Goal: Check status

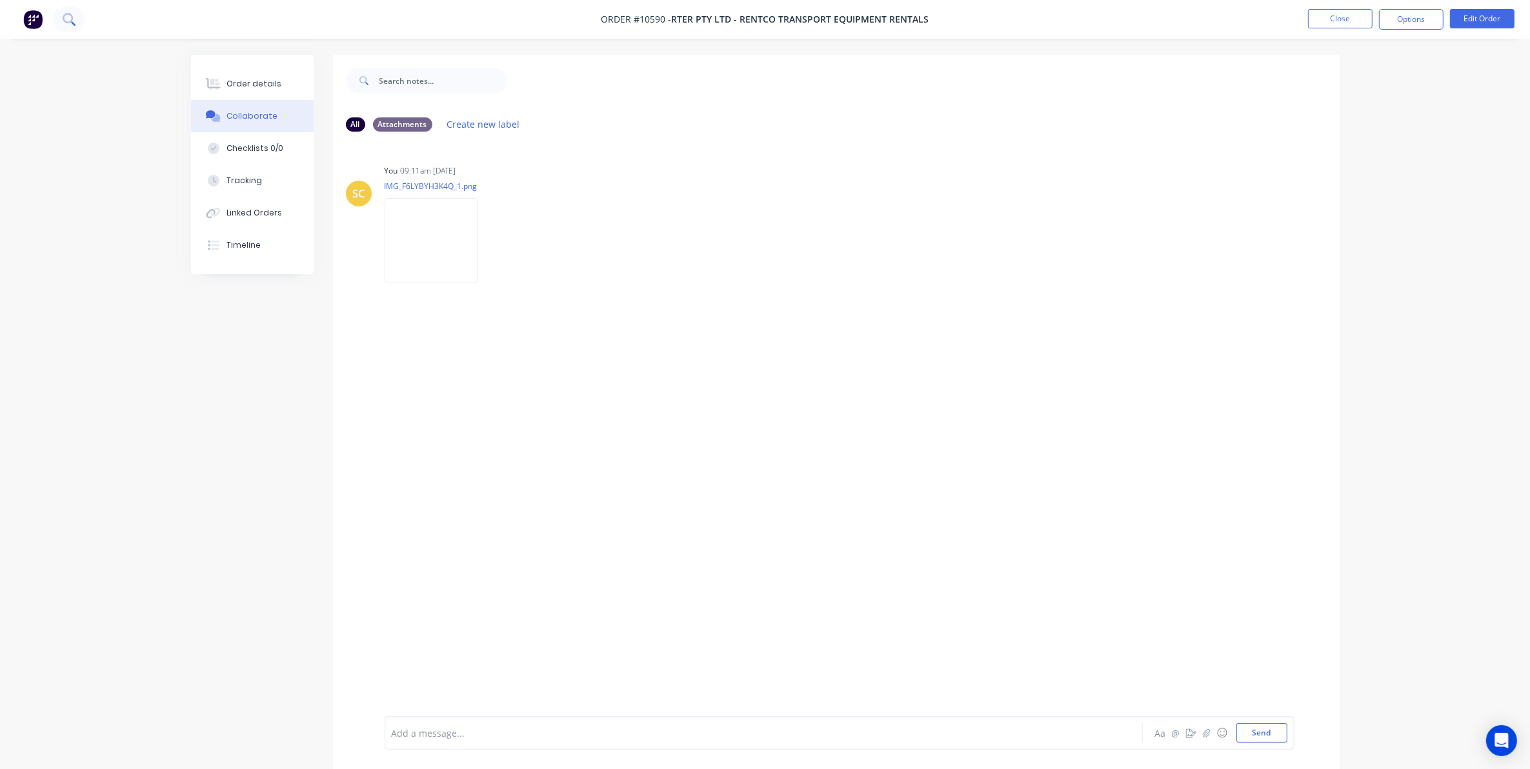
click at [70, 17] on icon at bounding box center [69, 19] width 12 height 12
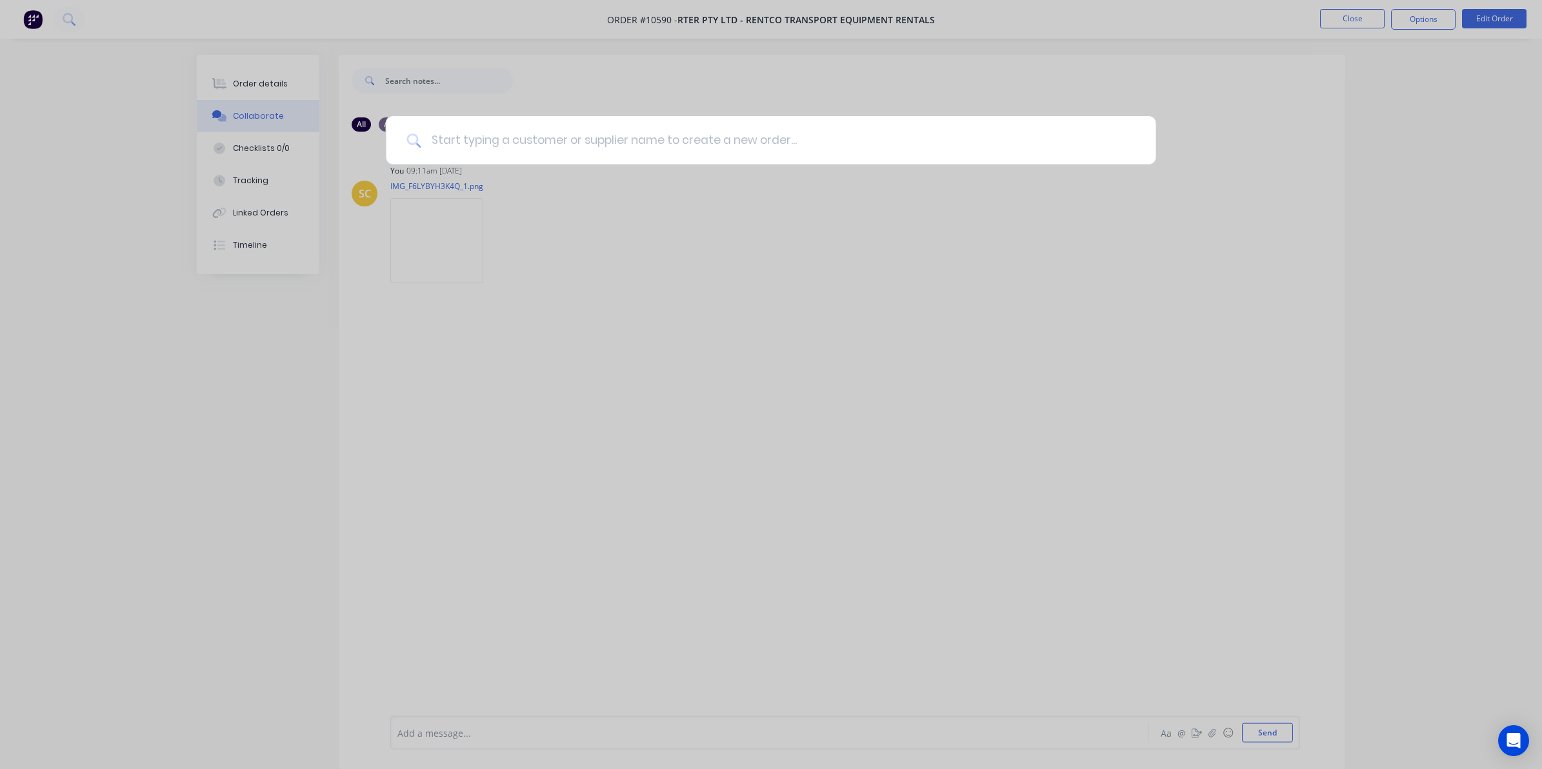
click at [517, 139] on input at bounding box center [778, 140] width 714 height 48
click at [632, 112] on div at bounding box center [771, 384] width 1542 height 769
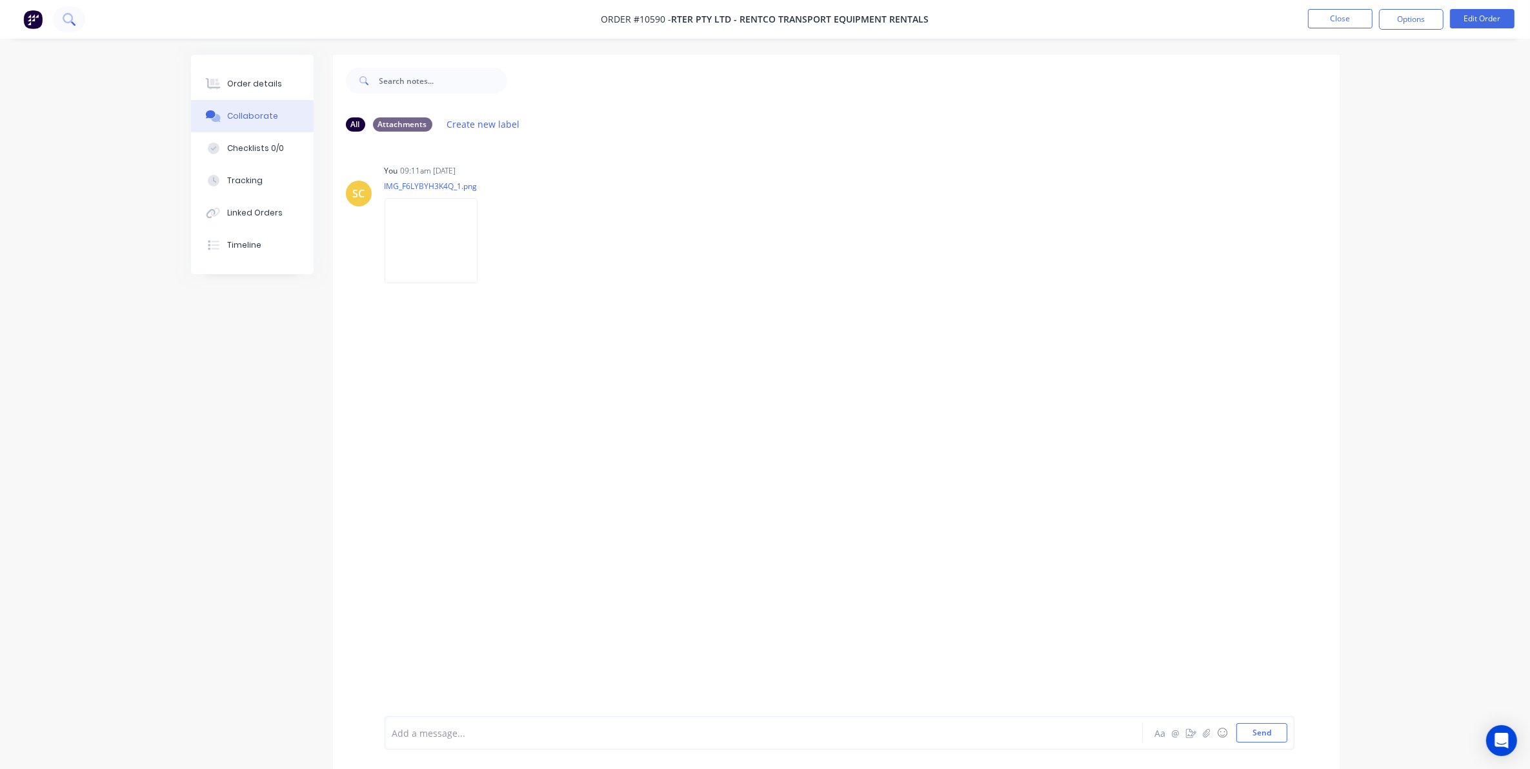
click at [73, 21] on icon at bounding box center [69, 19] width 12 height 12
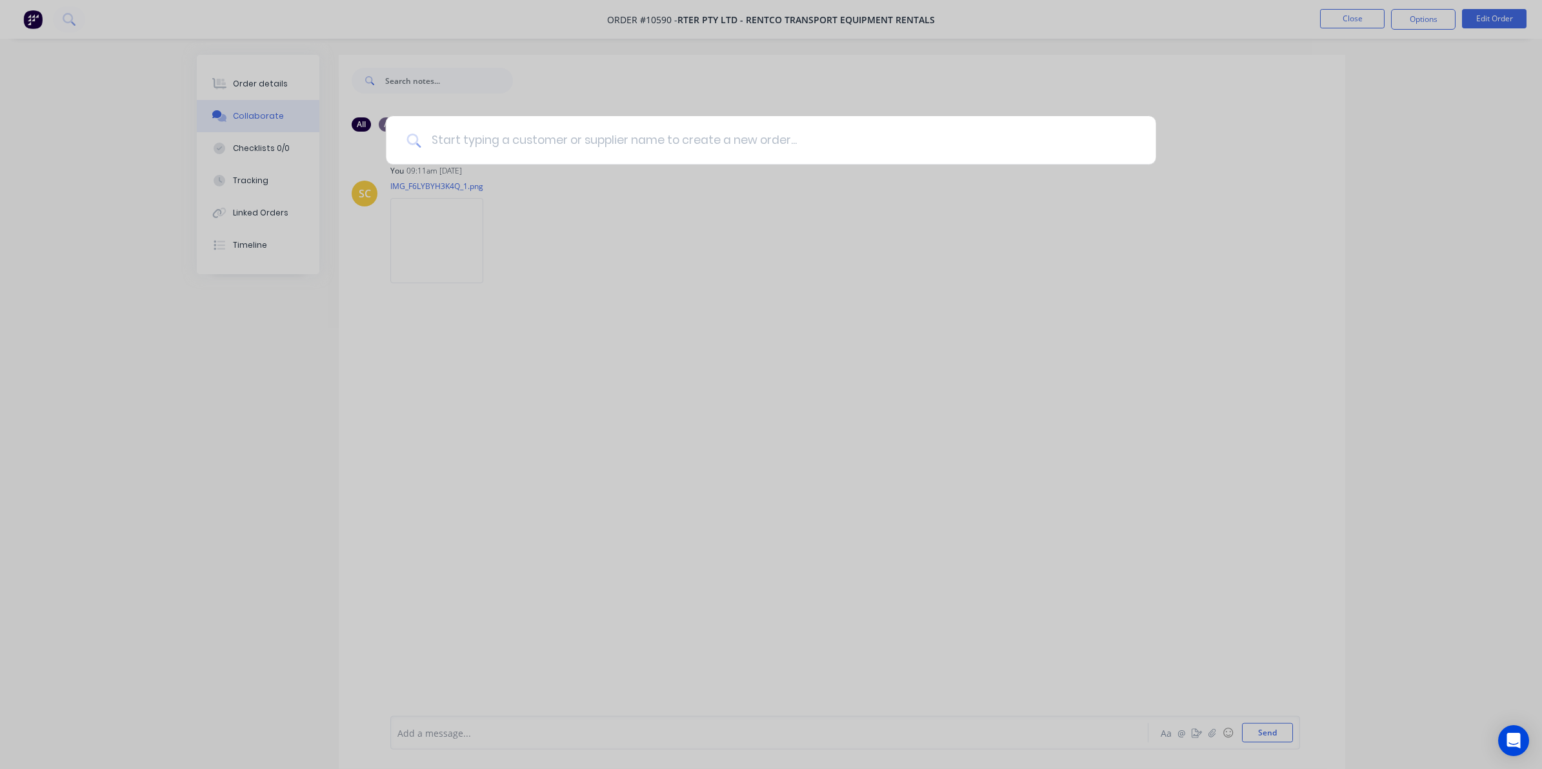
click at [576, 157] on input at bounding box center [778, 140] width 714 height 48
type input "rter"
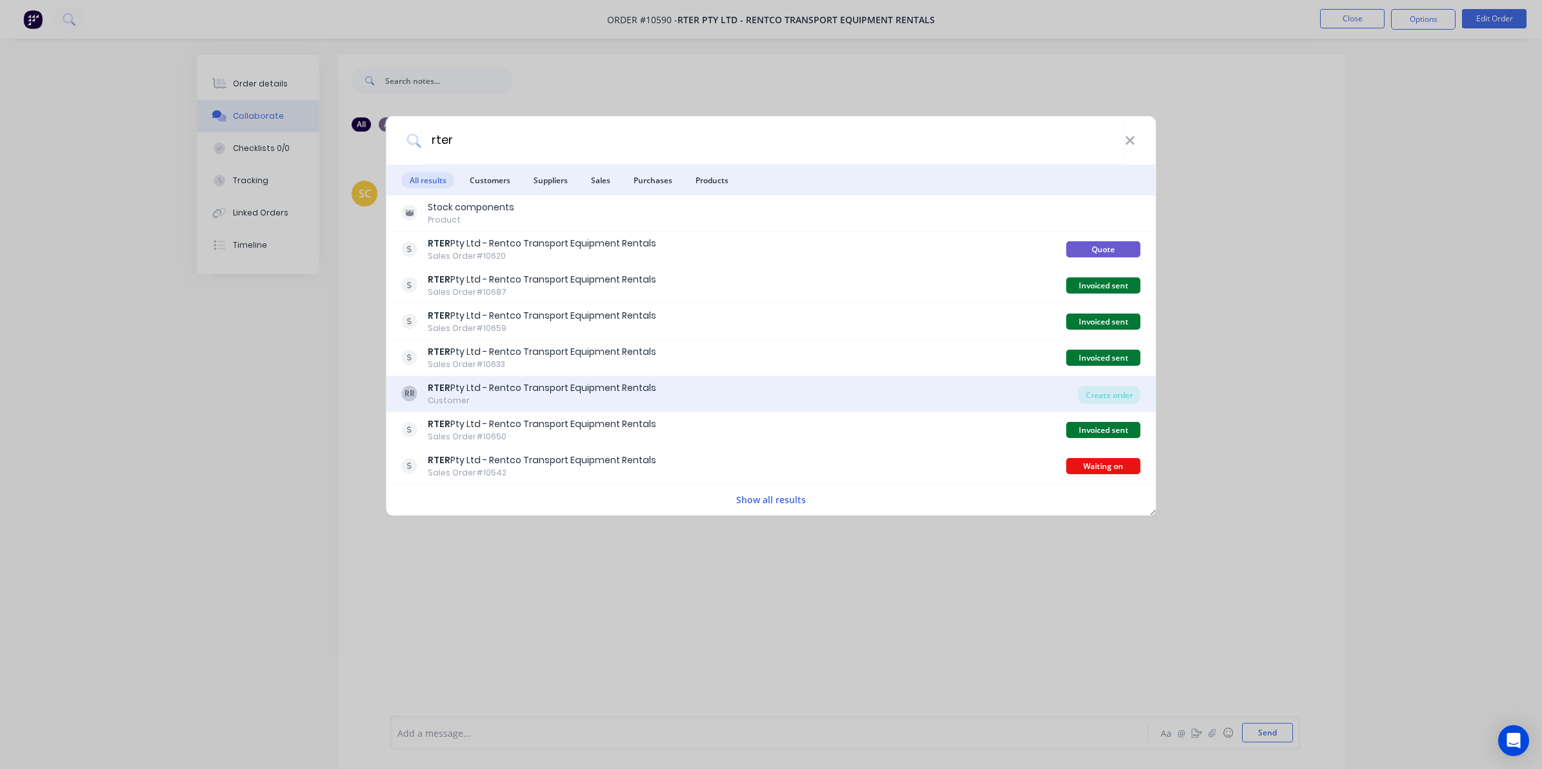
click at [578, 388] on div "RTER Pty Ltd - Rentco Transport Equipment Rentals" at bounding box center [542, 388] width 228 height 14
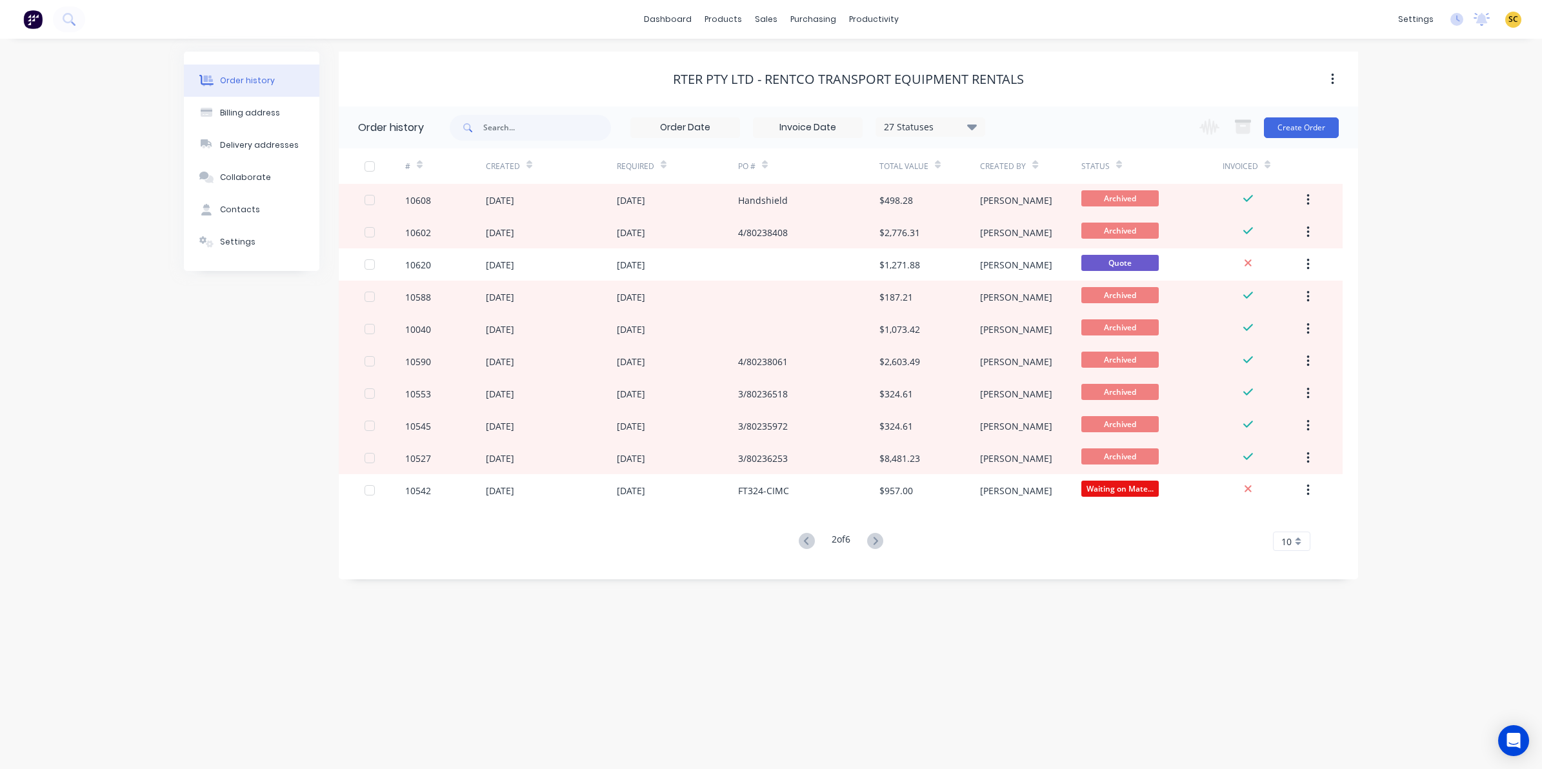
click at [1118, 168] on icon at bounding box center [1119, 165] width 6 height 10
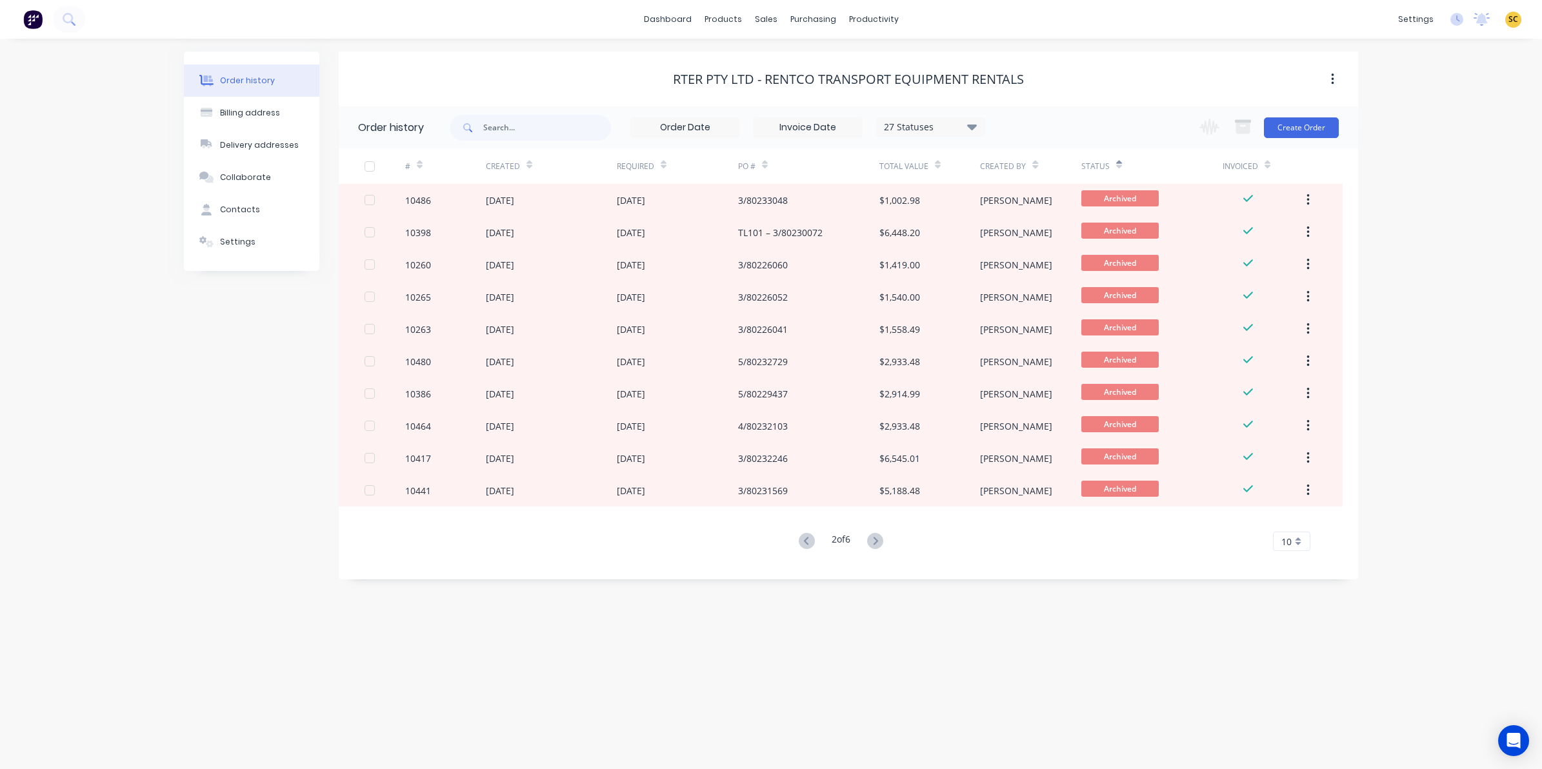
click at [1113, 166] on div "Status" at bounding box center [1101, 166] width 41 height 23
click at [869, 540] on icon at bounding box center [875, 541] width 16 height 16
click at [1305, 547] on div "10" at bounding box center [1291, 541] width 37 height 19
click at [1301, 699] on div "35" at bounding box center [1292, 702] width 36 height 23
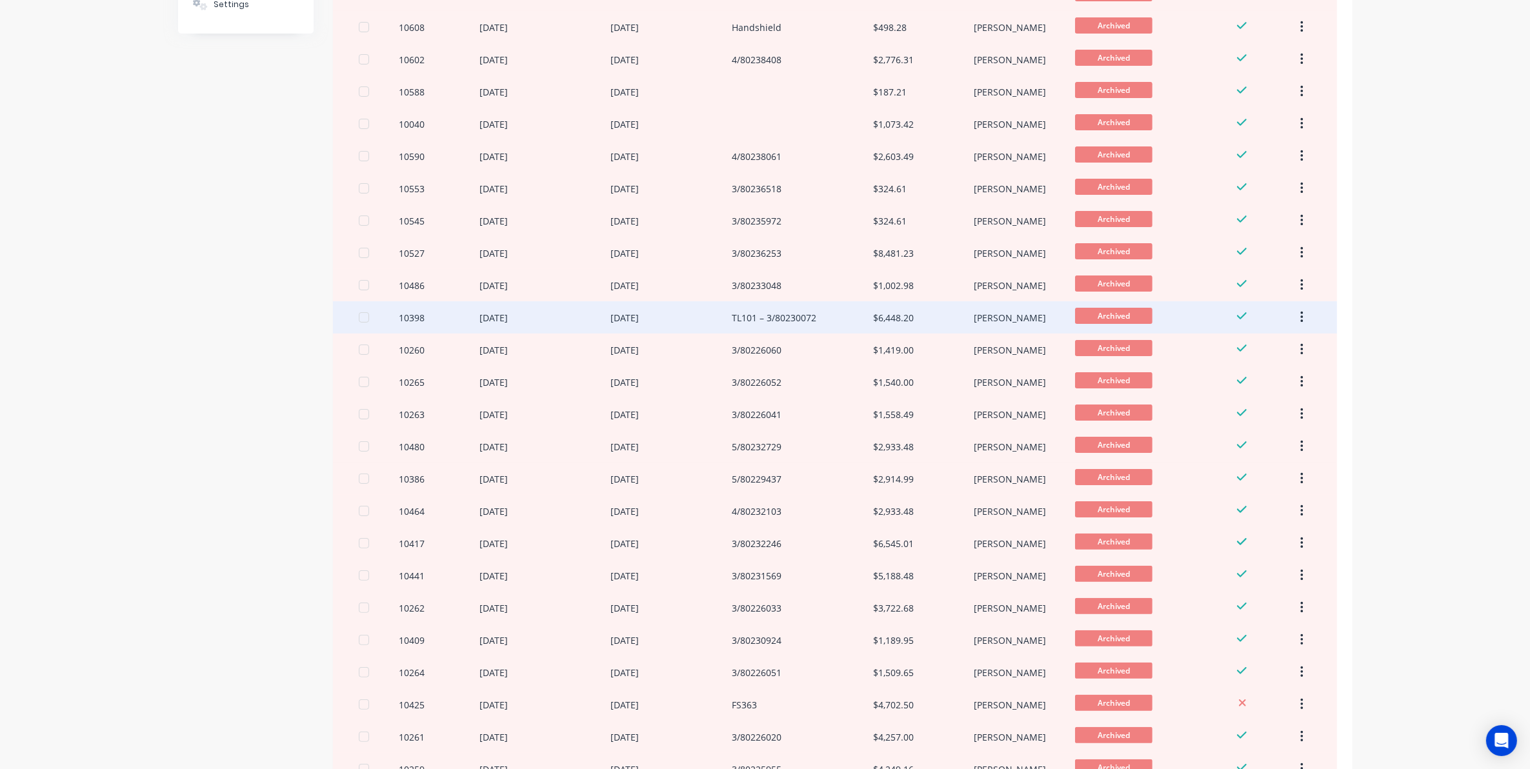
scroll to position [630, 0]
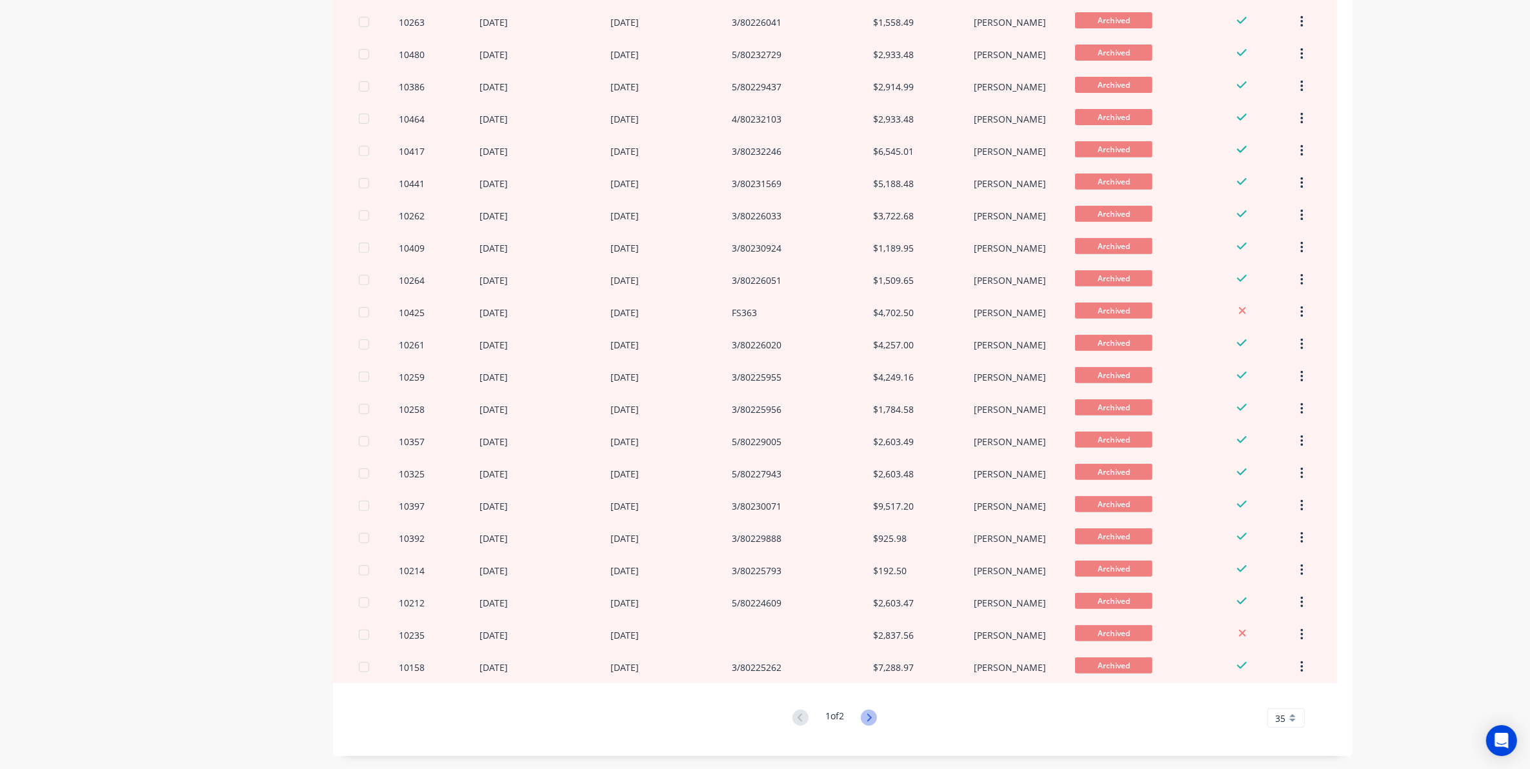
click at [876, 717] on icon at bounding box center [869, 718] width 16 height 16
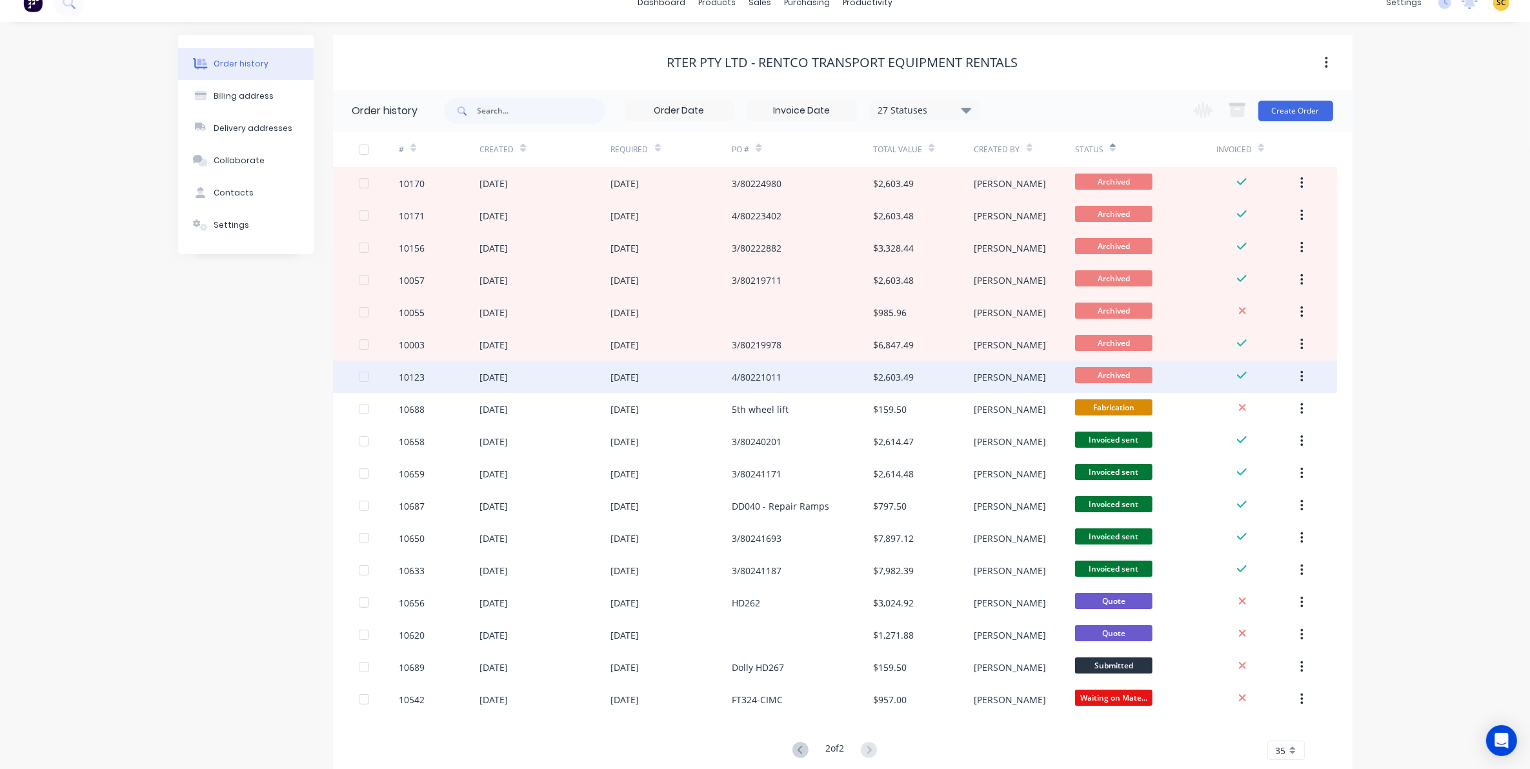
scroll to position [0, 0]
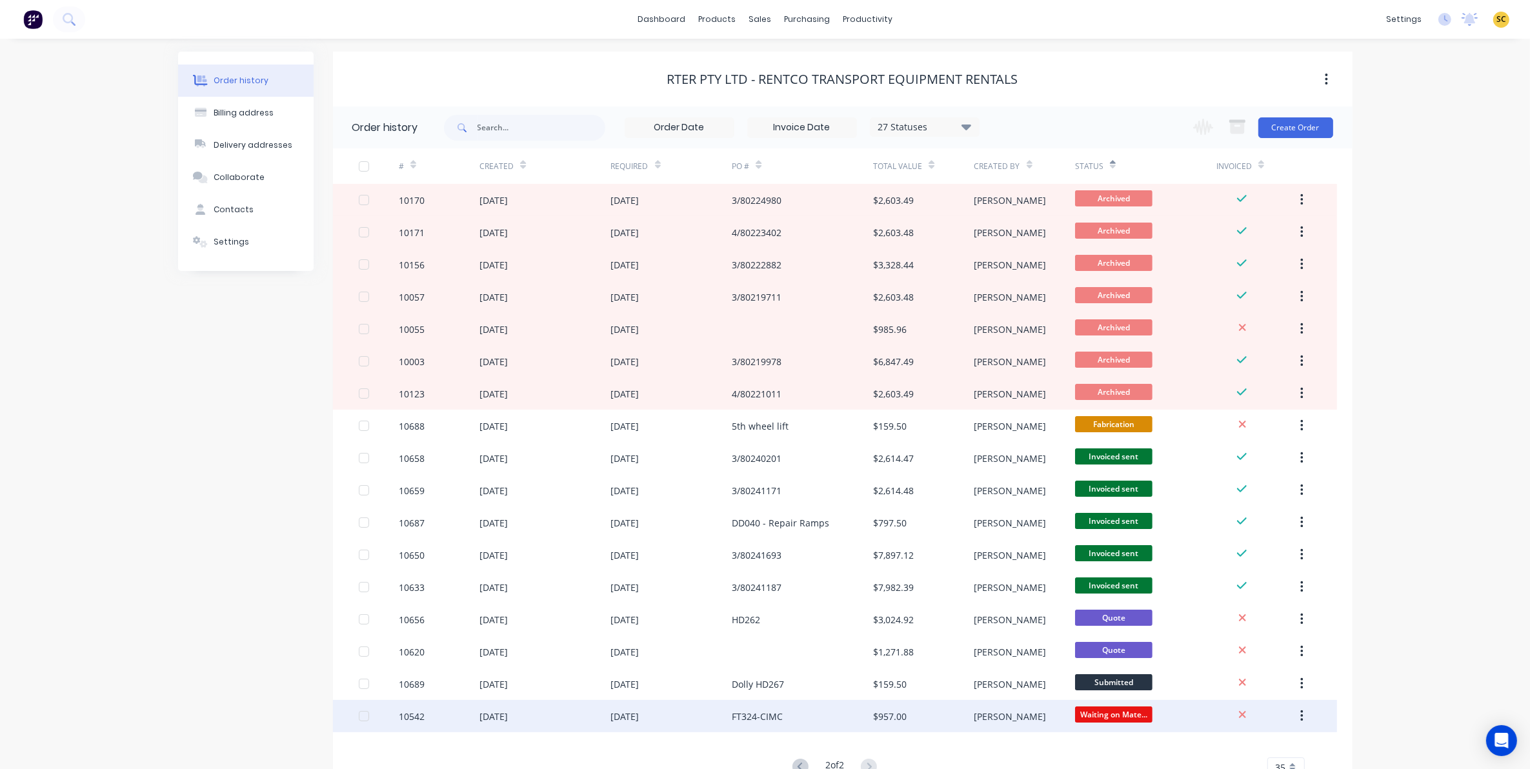
click at [825, 723] on div "FT324-CIMC" at bounding box center [802, 716] width 141 height 32
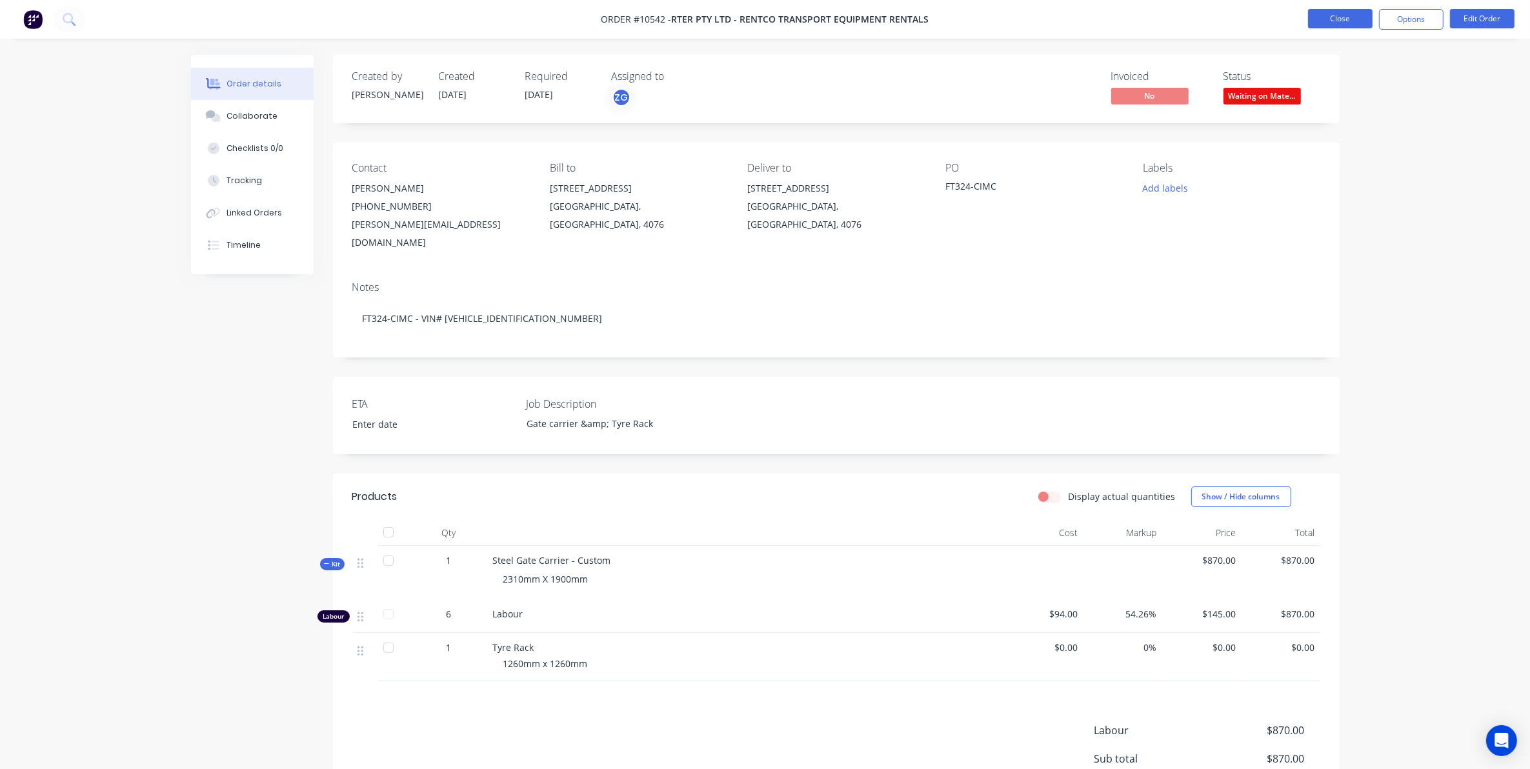
click at [1336, 14] on button "Close" at bounding box center [1340, 18] width 65 height 19
